Goal: Task Accomplishment & Management: Use online tool/utility

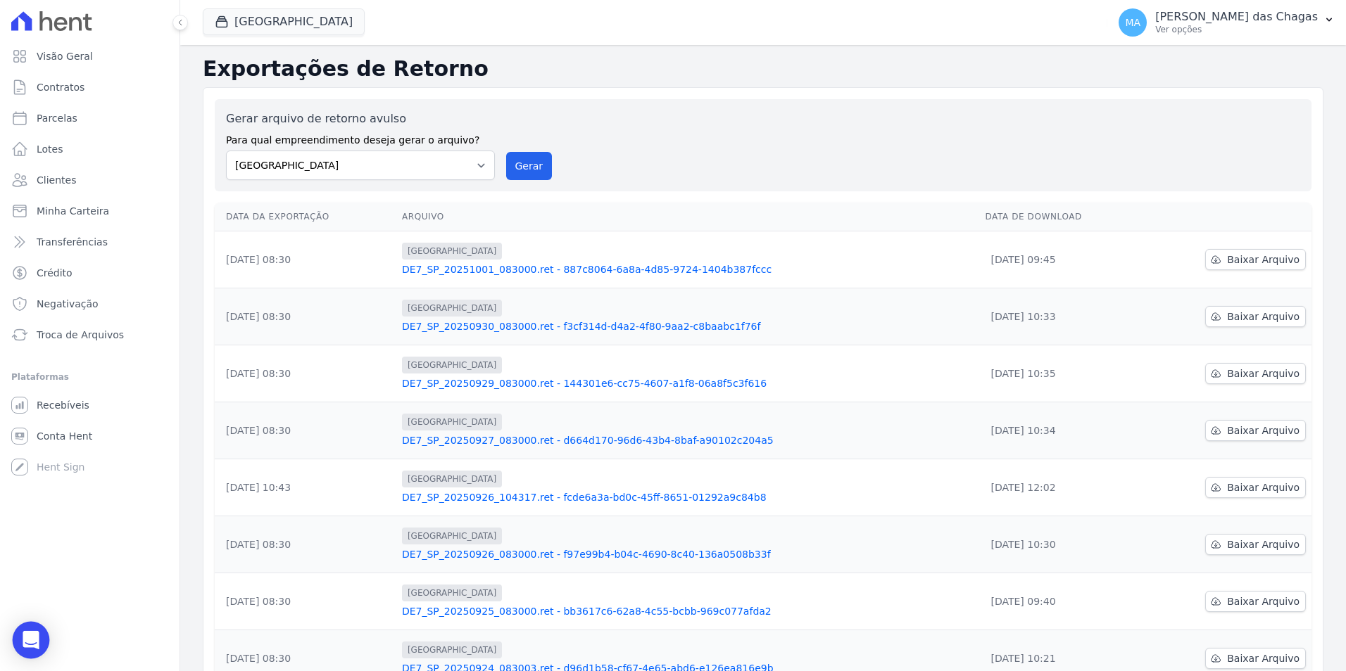
click at [27, 644] on icon "Open Intercom Messenger" at bounding box center [31, 640] width 18 height 18
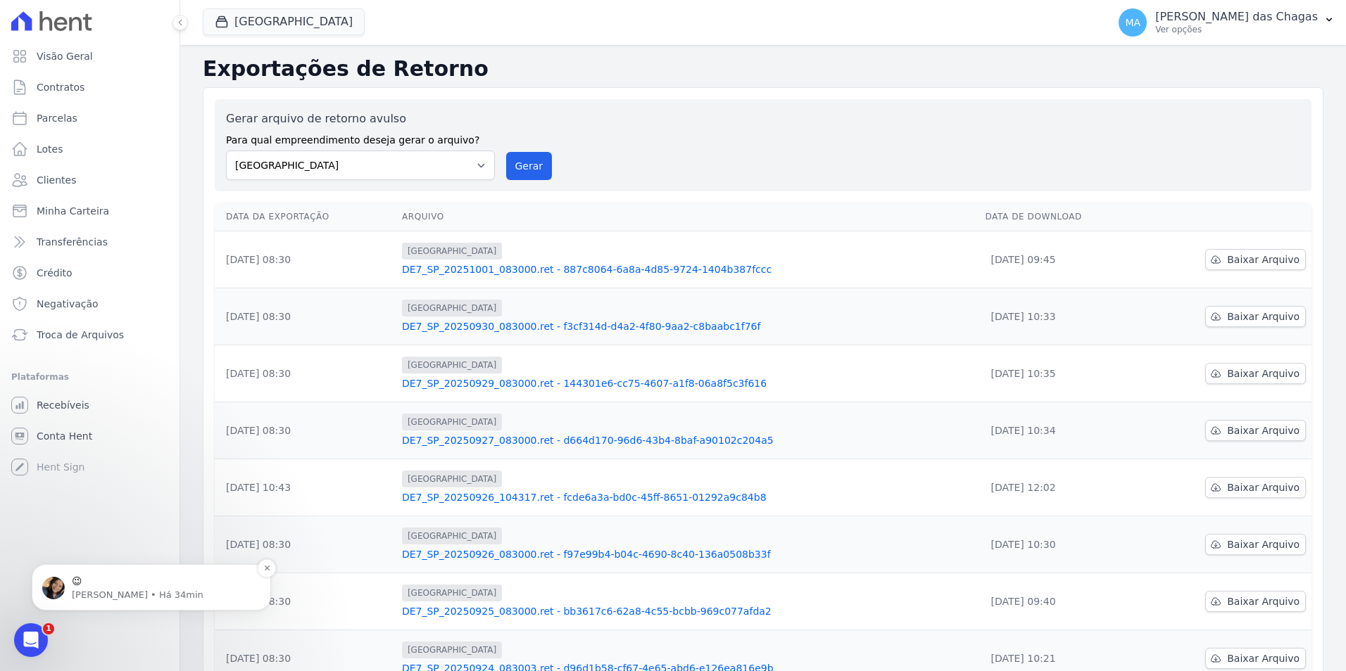
click at [89, 589] on p "[PERSON_NAME] • Há 34min" at bounding box center [163, 595] width 182 height 13
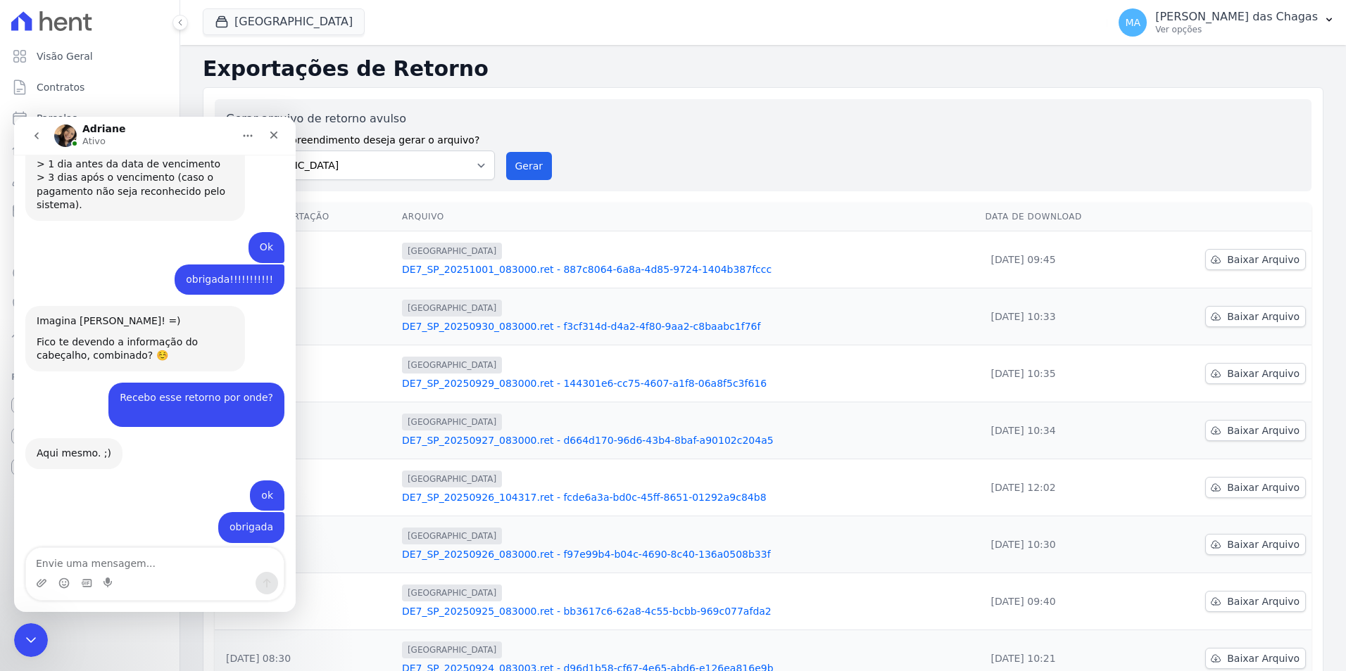
scroll to position [1329, 0]
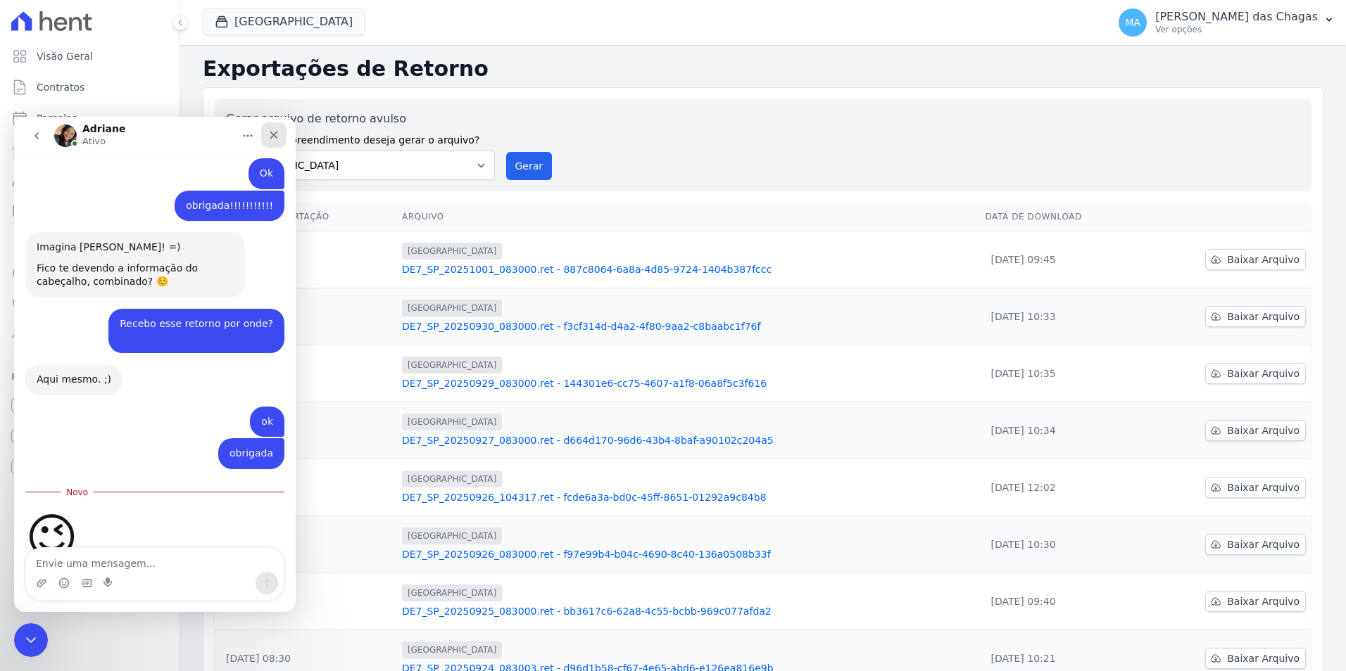
click at [278, 139] on icon "Fechar" at bounding box center [273, 134] width 11 height 11
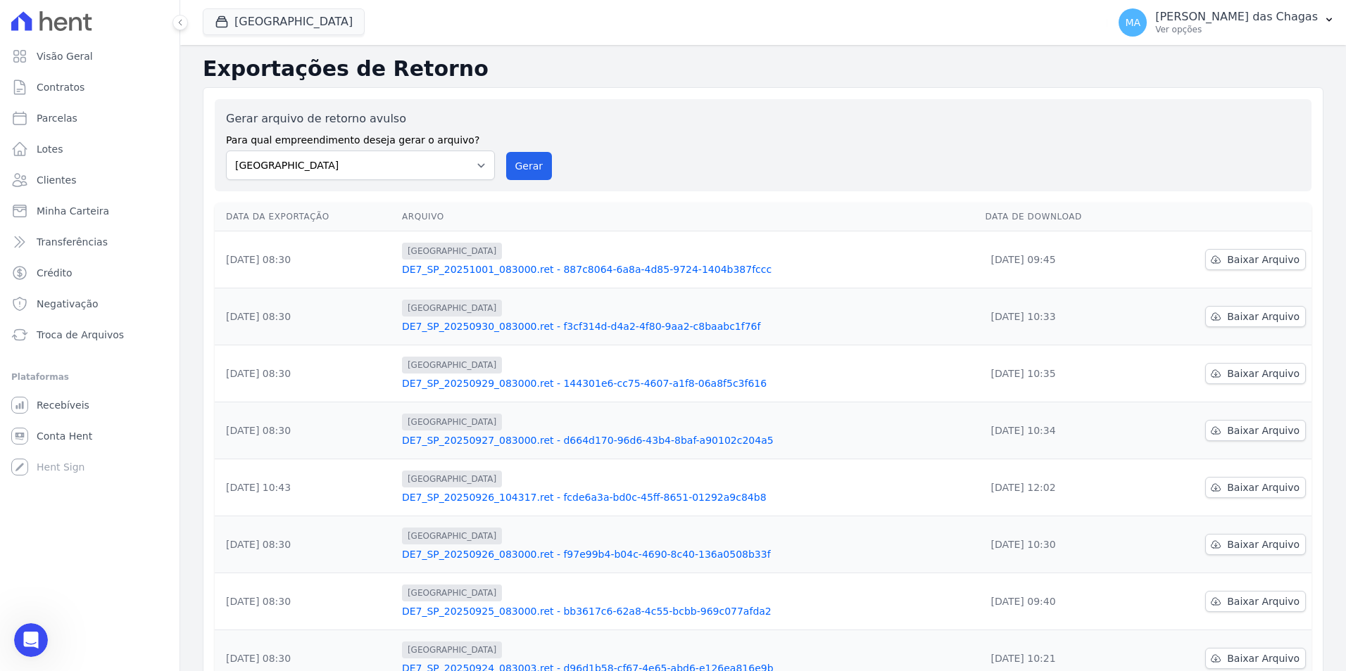
scroll to position [1305, 0]
click at [26, 635] on icon "Abertura do Messenger da Intercom" at bounding box center [29, 638] width 23 height 23
click at [57, 324] on link "Troca de Arquivos" at bounding box center [90, 335] width 168 height 28
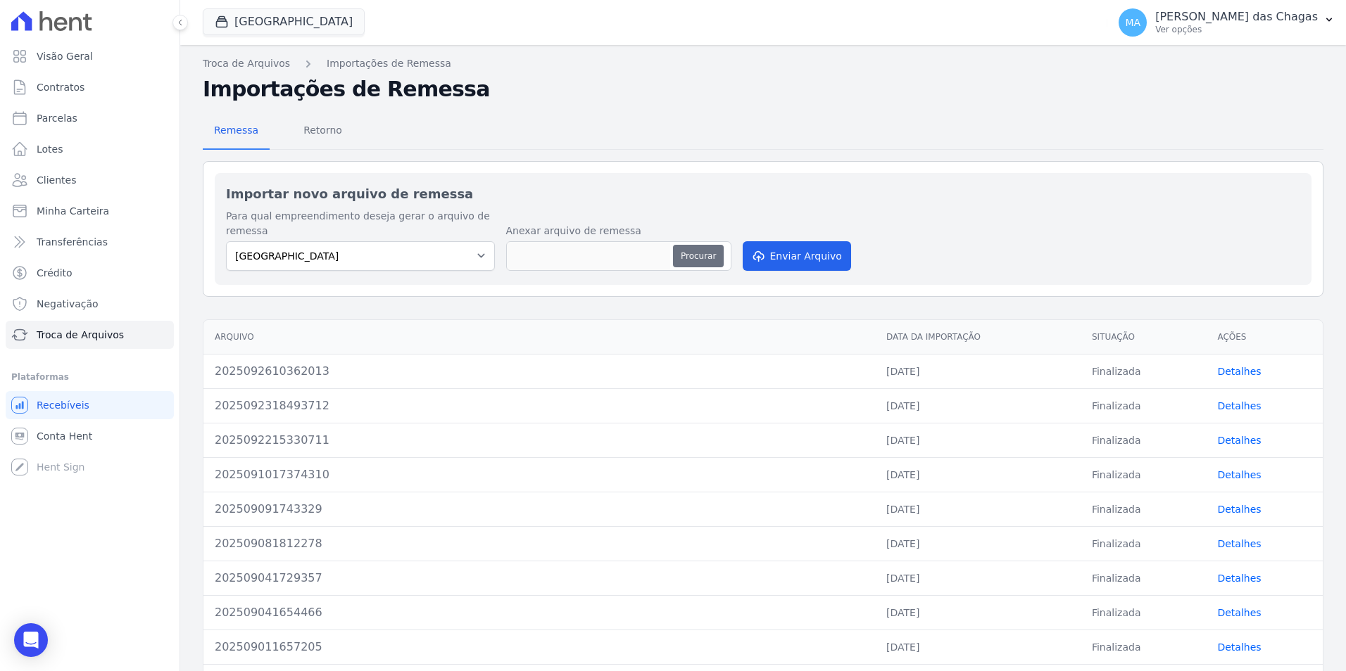
click at [710, 256] on button "Procurar" at bounding box center [698, 256] width 51 height 23
type input "2025100110594014"
click at [804, 252] on button "Enviar Arquivo" at bounding box center [796, 256] width 108 height 30
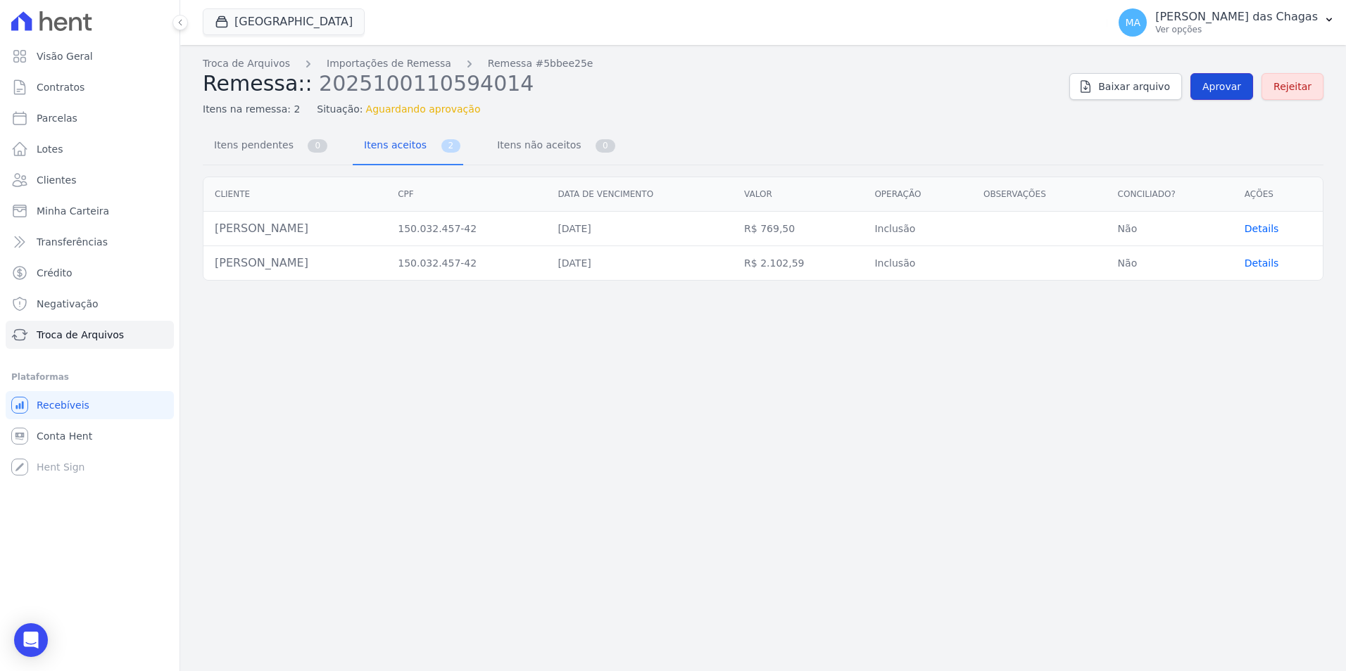
click at [1246, 89] on link "Aprovar" at bounding box center [1221, 86] width 63 height 27
click at [1212, 88] on span "Aprovar" at bounding box center [1221, 87] width 39 height 14
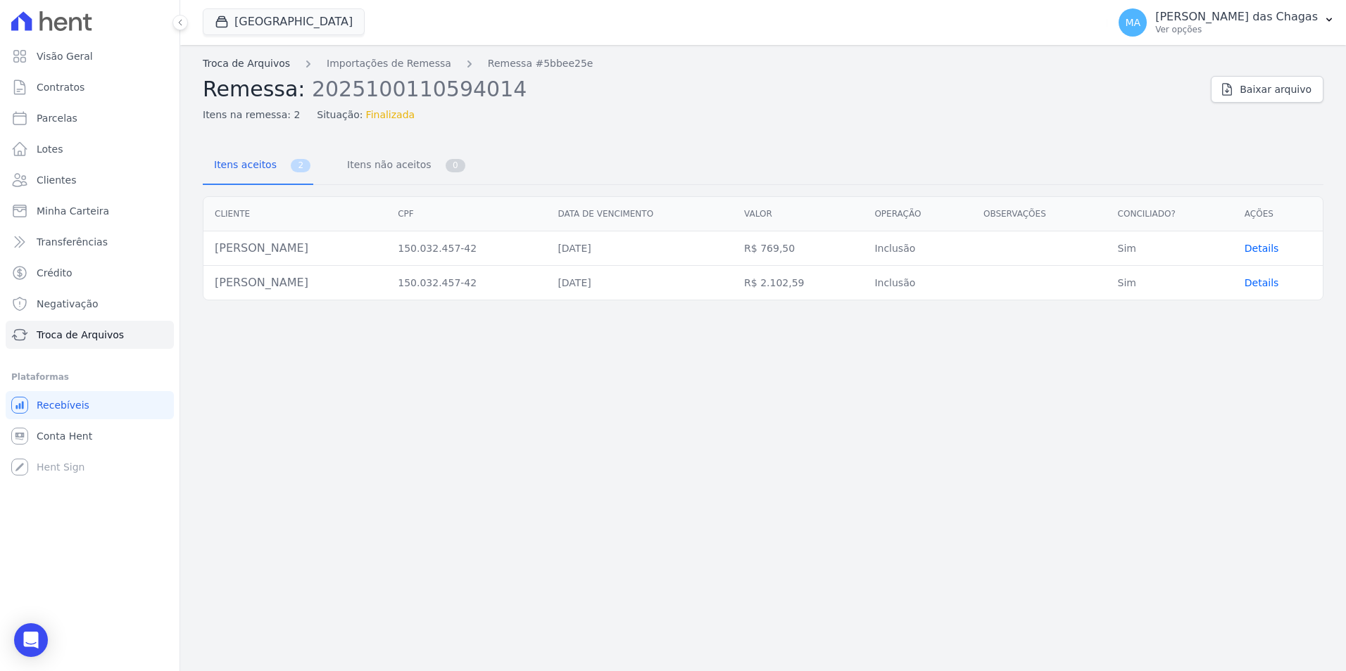
click at [255, 66] on link "Troca de Arquivos" at bounding box center [246, 63] width 87 height 15
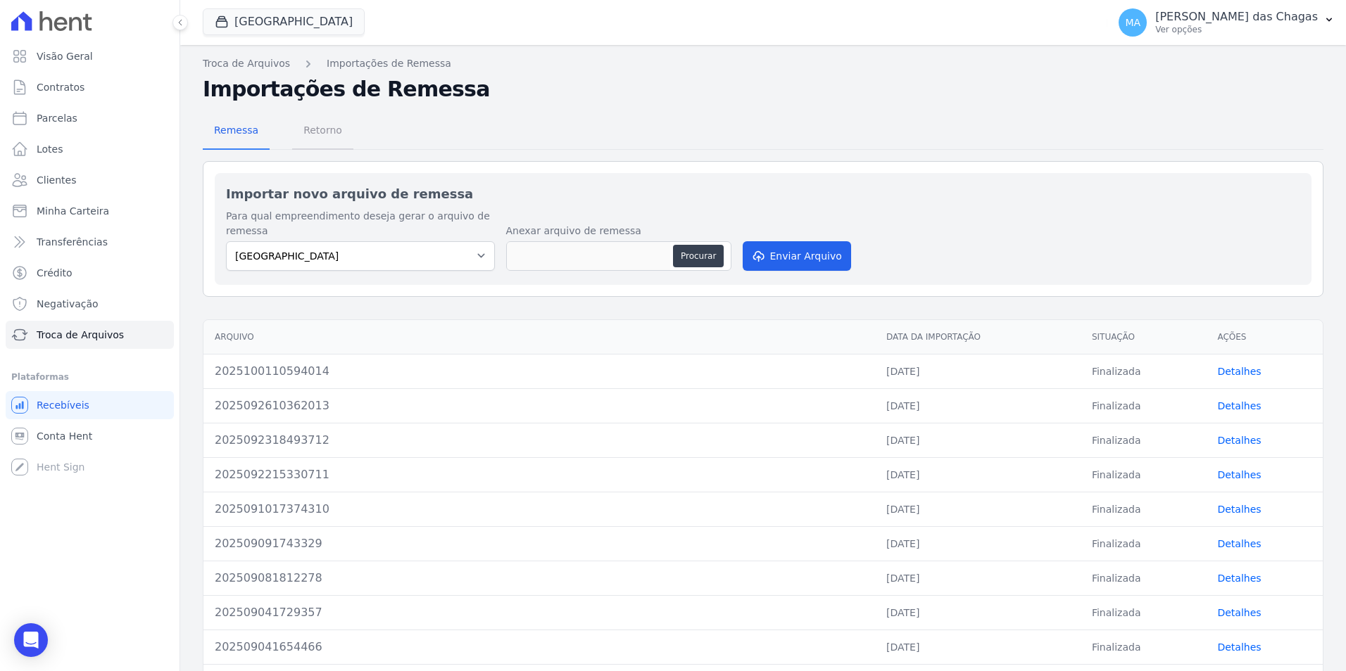
click at [311, 130] on span "Retorno" at bounding box center [323, 130] width 56 height 28
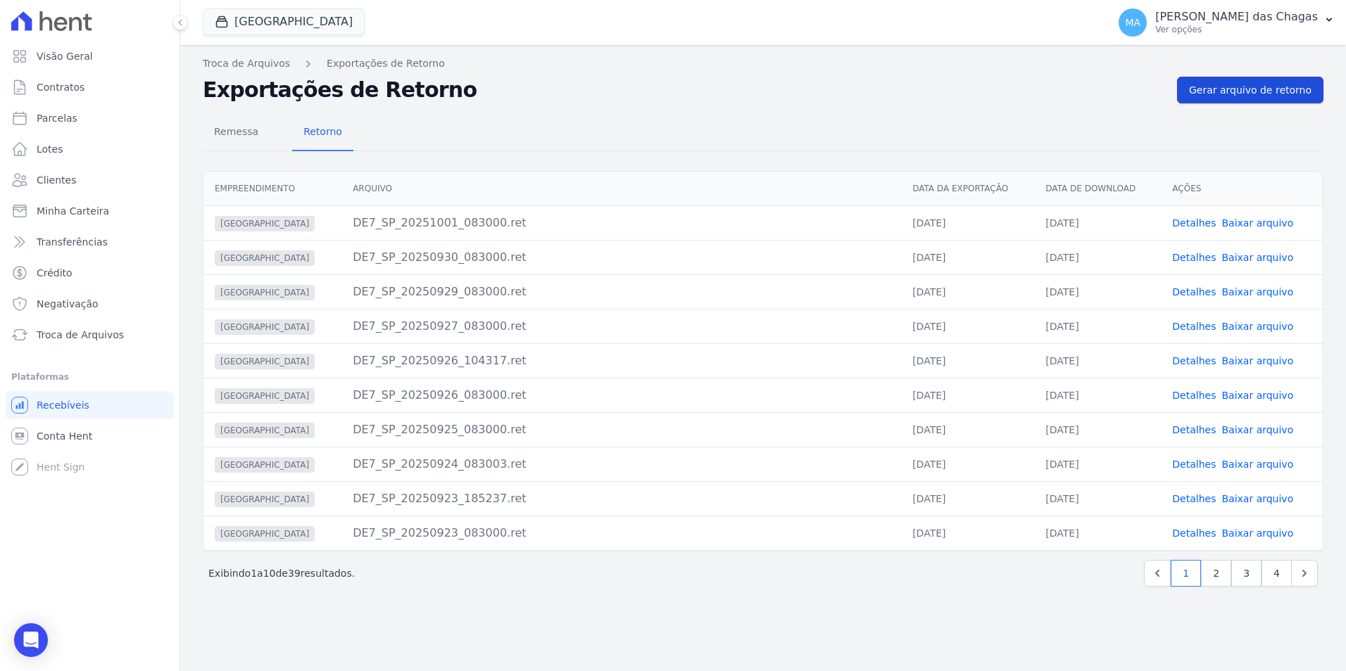
click at [1229, 95] on span "Gerar arquivo de retorno" at bounding box center [1250, 90] width 122 height 14
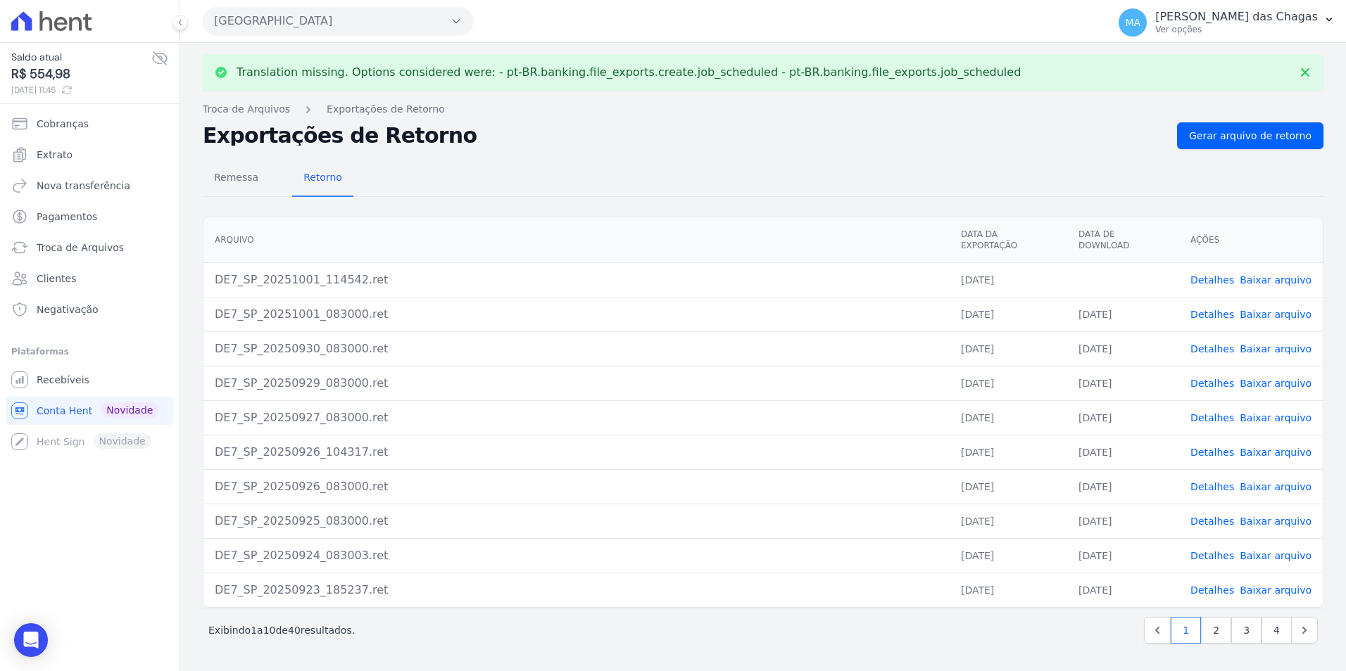
click at [1276, 274] on link "Baixar arquivo" at bounding box center [1275, 279] width 72 height 11
drag, startPoint x: 790, startPoint y: 198, endPoint x: 683, endPoint y: 131, distance: 126.1
click at [790, 198] on div "Remessa Retorno Arquivo Data da Exportação Data de Download Ações DE7_SP_202510…" at bounding box center [763, 403] width 1120 height 509
